Goal: Task Accomplishment & Management: Manage account settings

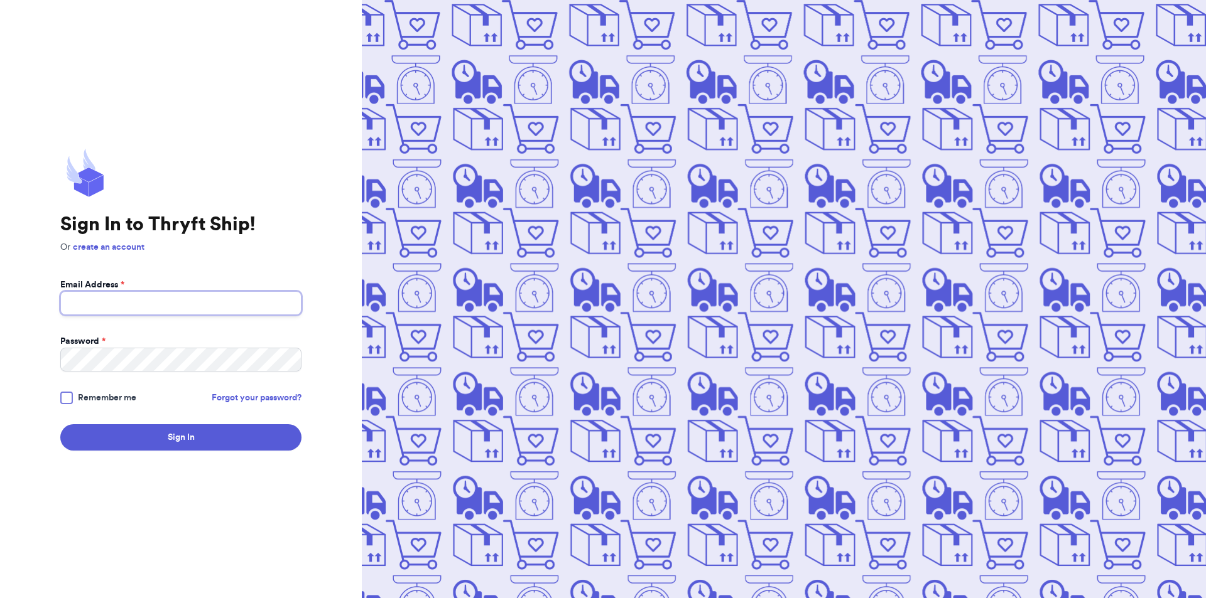
click at [135, 301] on input "Email Address *" at bounding box center [180, 303] width 241 height 24
type input "[EMAIL_ADDRESS][DOMAIN_NAME]"
click at [60, 425] on button "Sign In" at bounding box center [180, 438] width 241 height 26
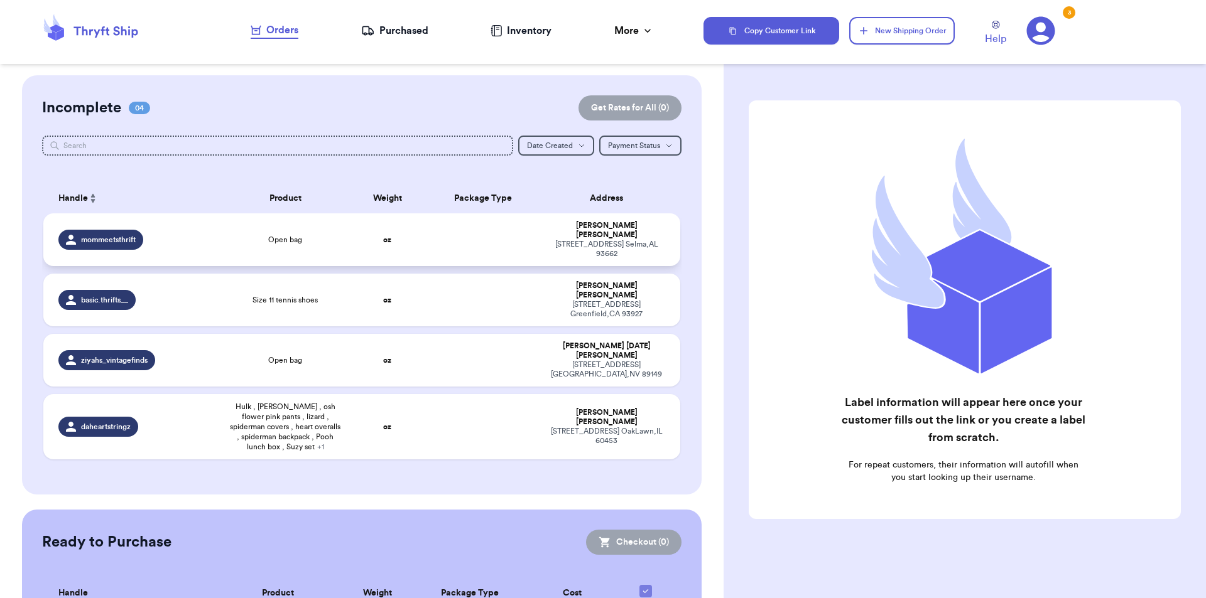
click at [330, 215] on td "Open bag" at bounding box center [285, 240] width 127 height 53
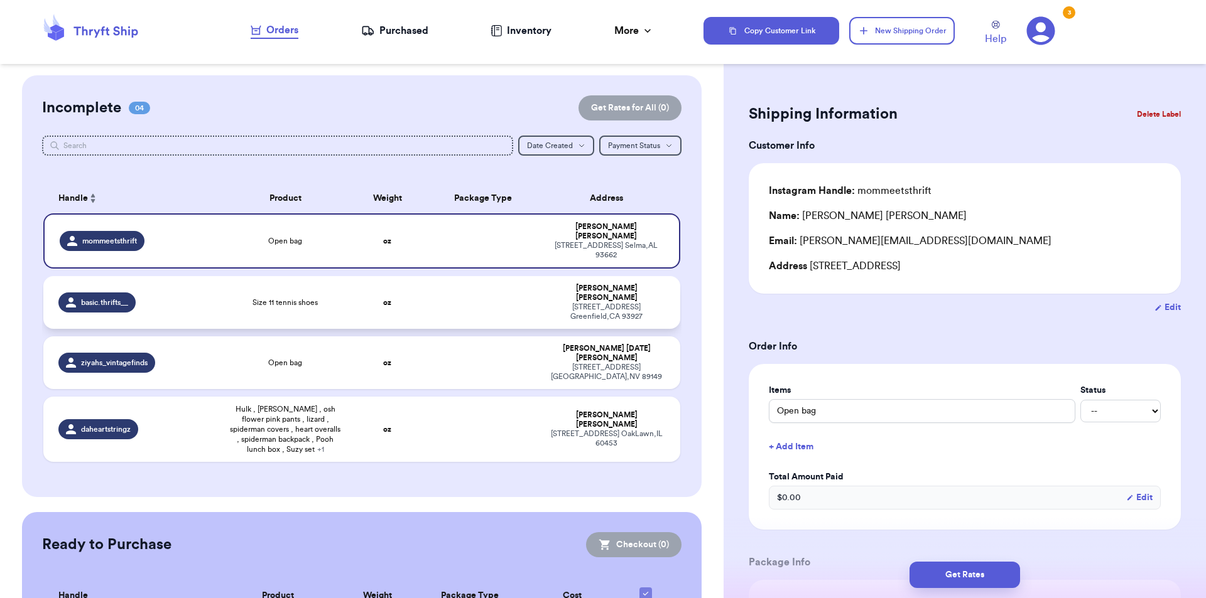
click at [351, 279] on td "oz" at bounding box center [387, 302] width 77 height 53
type input "Size 11 tennis shoes"
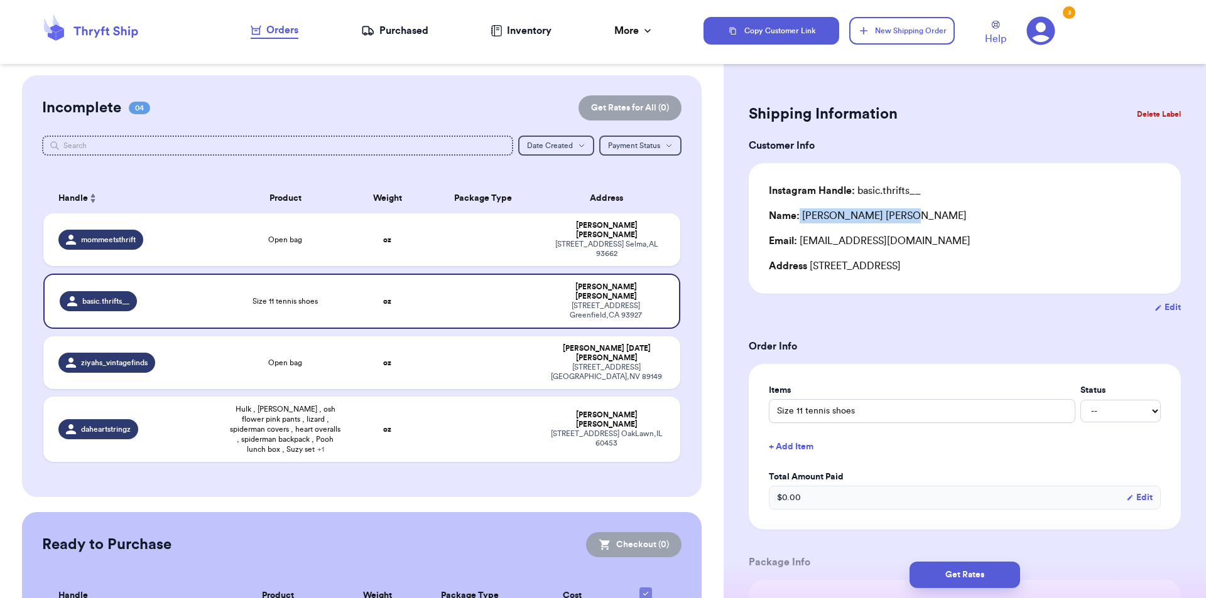
drag, startPoint x: 895, startPoint y: 219, endPoint x: 799, endPoint y: 223, distance: 95.5
click at [799, 223] on div "Name: [PERSON_NAME]" at bounding box center [965, 215] width 392 height 15
copy div "[PERSON_NAME]"
click at [276, 214] on td "Open bag" at bounding box center [285, 240] width 127 height 53
type input "Open bag"
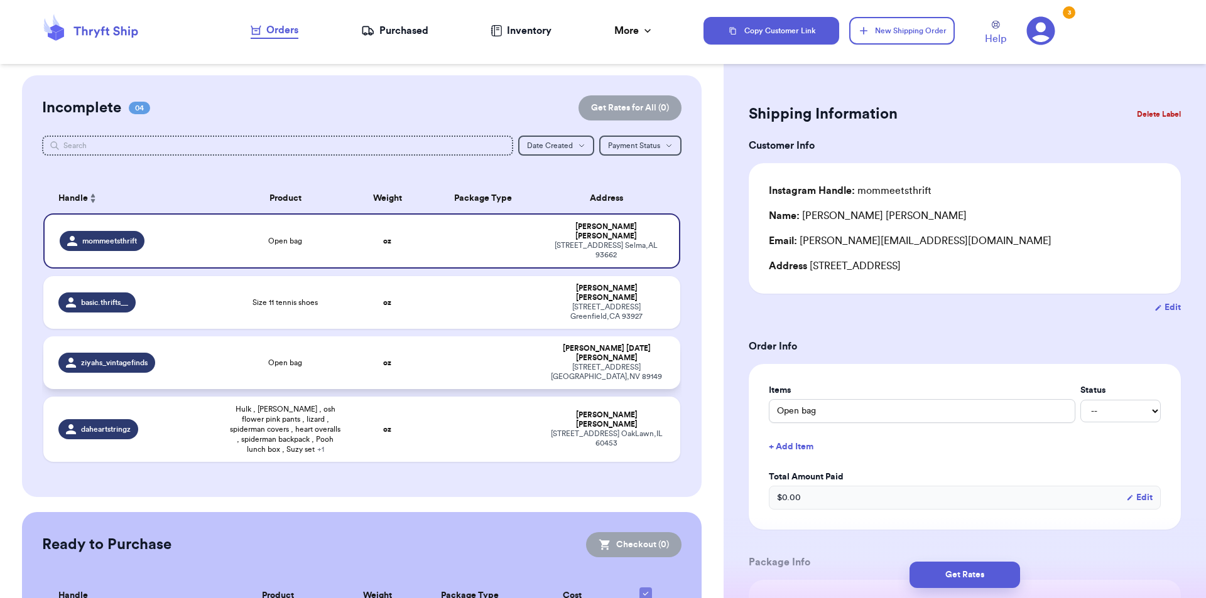
click at [210, 353] on div "ziyahs_vintagefinds" at bounding box center [136, 363] width 156 height 20
type input "Open bag"
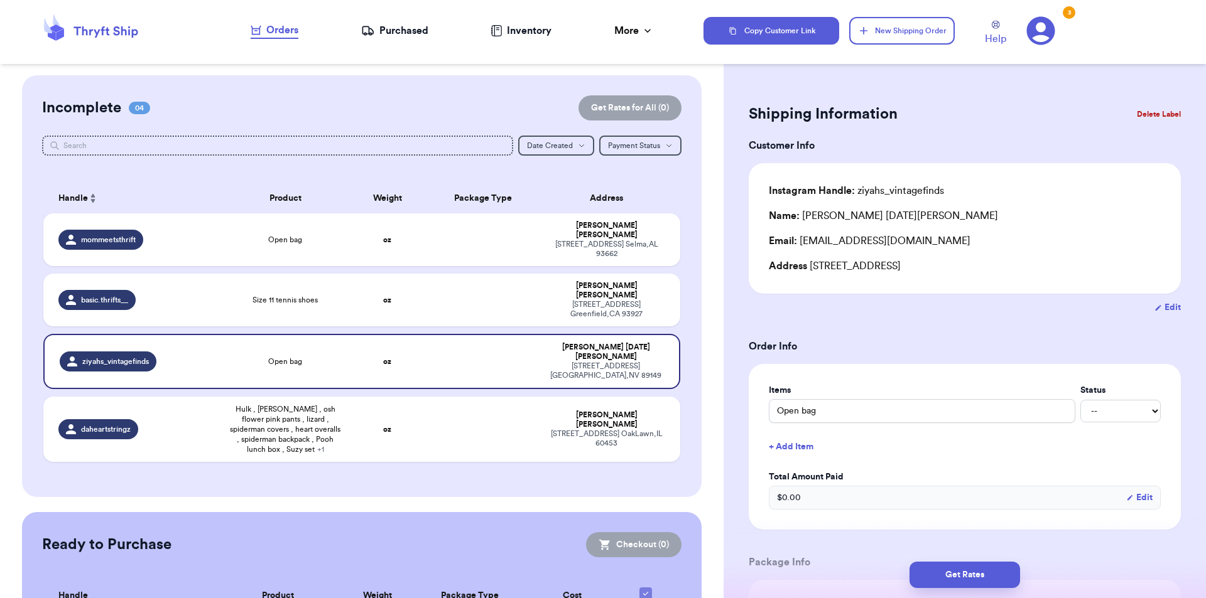
click at [1134, 122] on button "Delete Label" at bounding box center [1159, 114] width 54 height 28
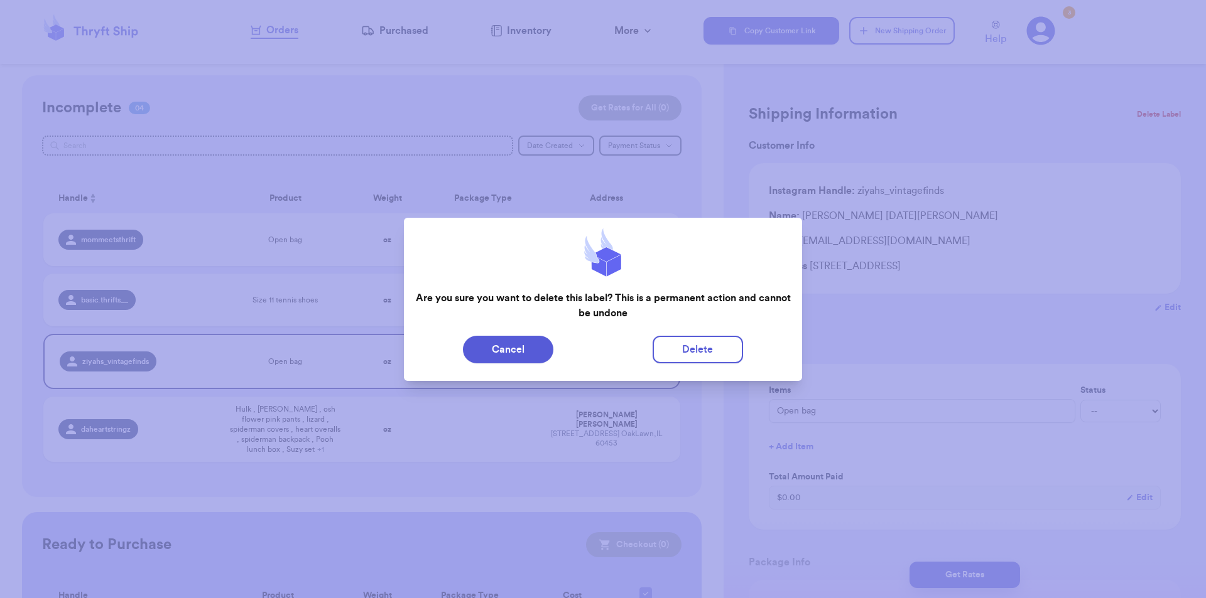
click at [673, 330] on div "Are you sure you want to delete this label? This is a permanent action and cann…" at bounding box center [603, 274] width 399 height 113
click at [673, 362] on button "Delete" at bounding box center [697, 350] width 90 height 28
type input "Open bag"
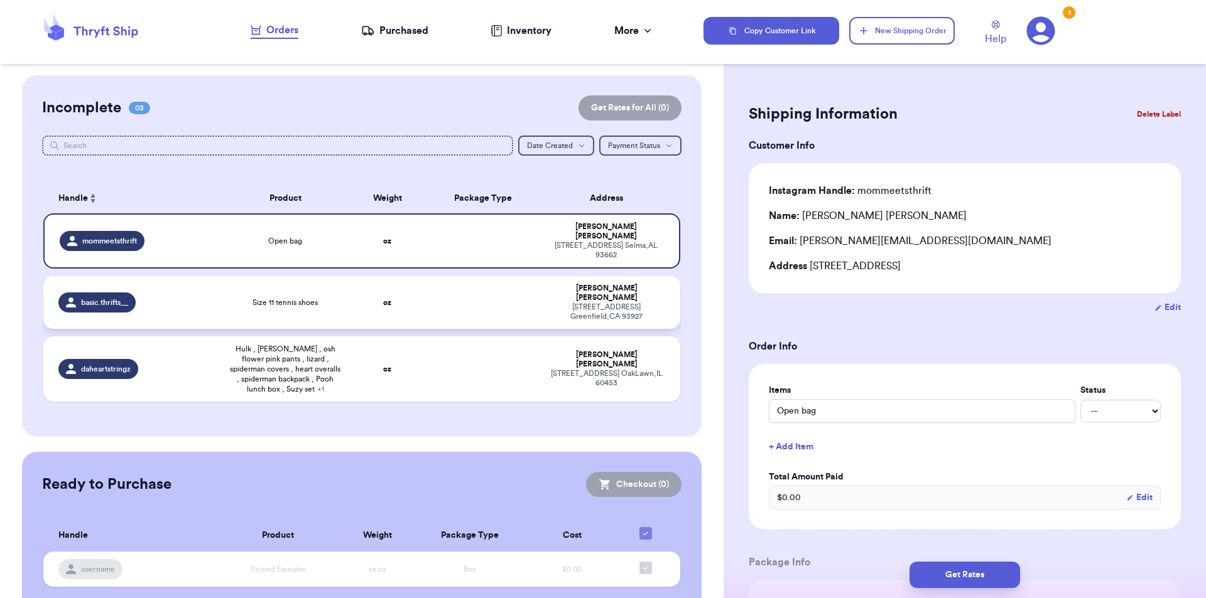
click at [246, 298] on div "Size 11 tennis shoes" at bounding box center [285, 303] width 112 height 10
type input "Size 11 tennis shoes"
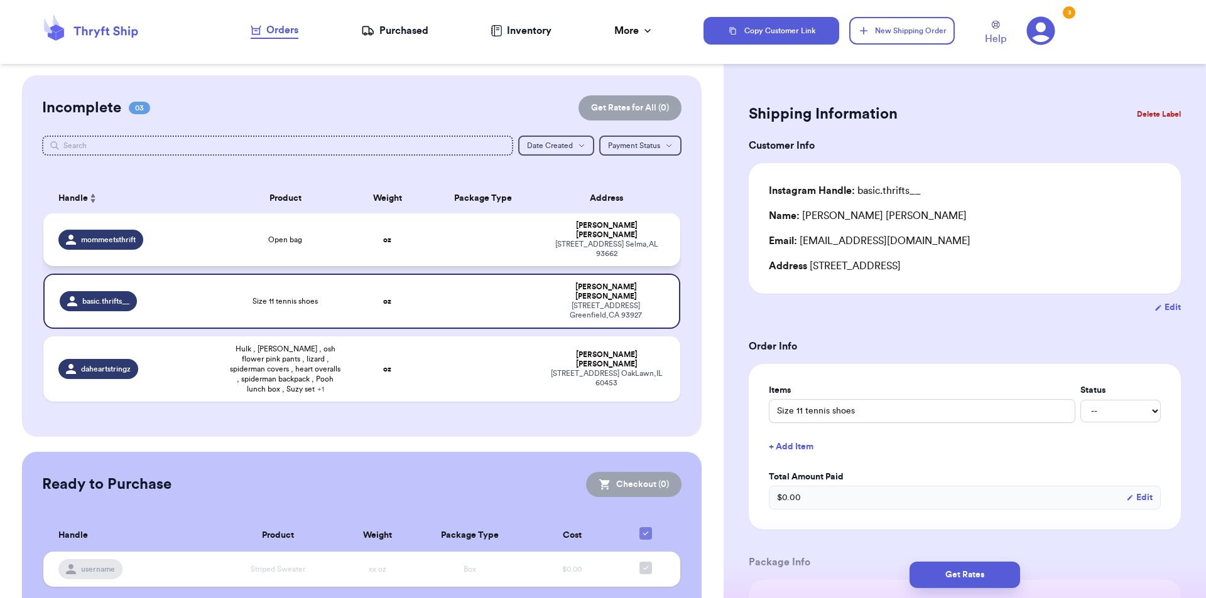
click at [256, 235] on div "Open bag" at bounding box center [285, 240] width 112 height 10
type input "Open bag"
